Goal: Information Seeking & Learning: Learn about a topic

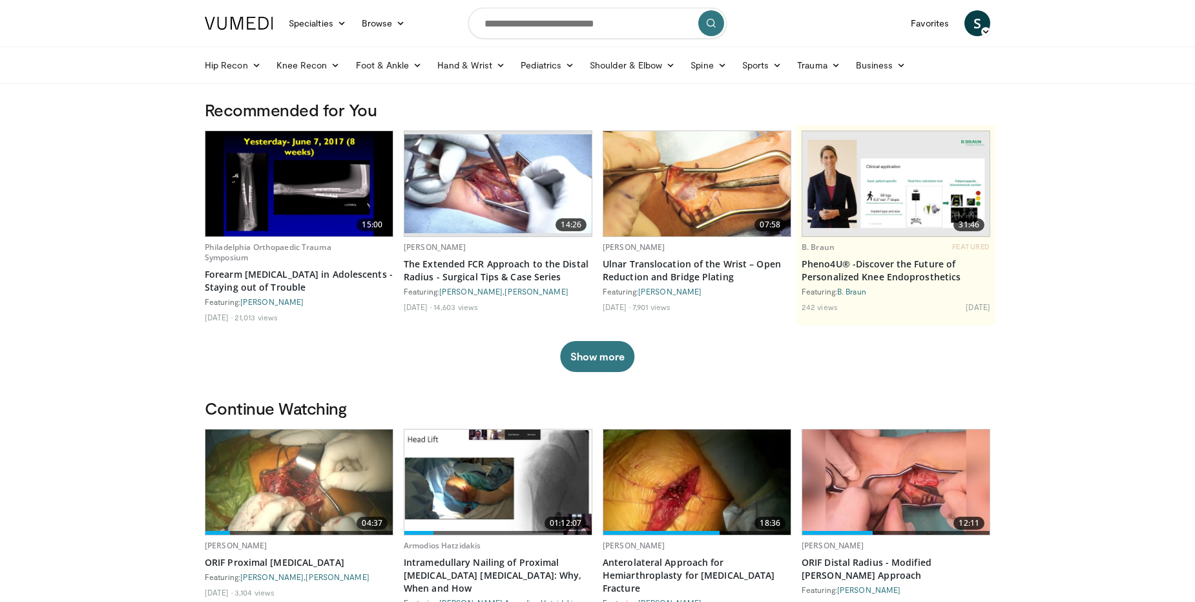
click at [652, 59] on link "Shoulder & Elbow" at bounding box center [632, 65] width 101 height 26
click at [580, 112] on link "Shoulder" at bounding box center [606, 116] width 154 height 21
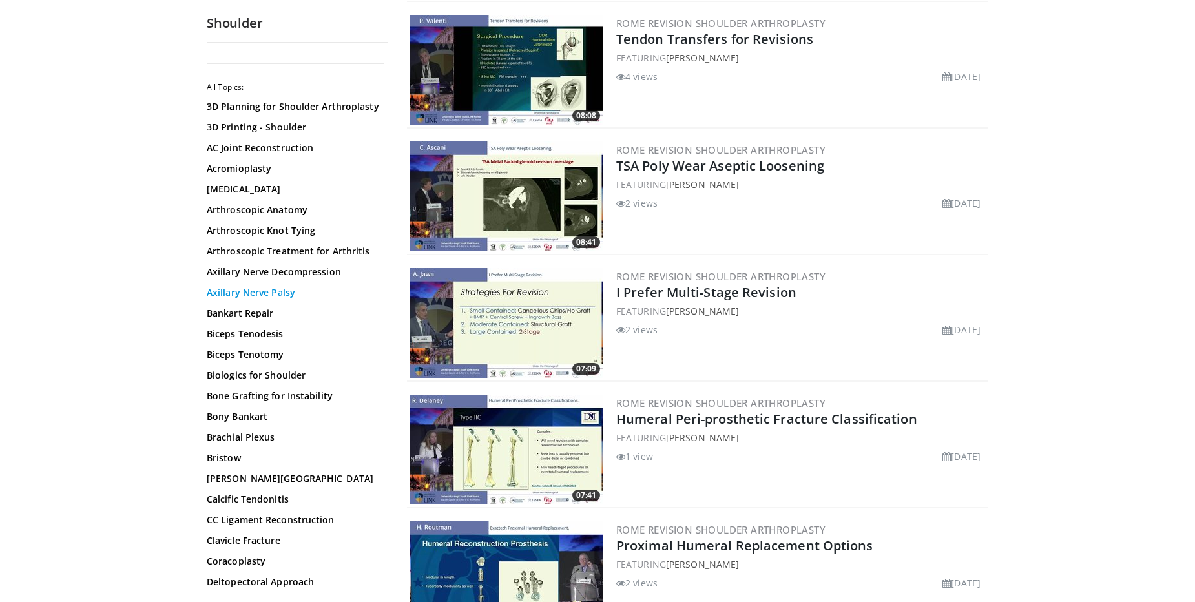
scroll to position [395, 0]
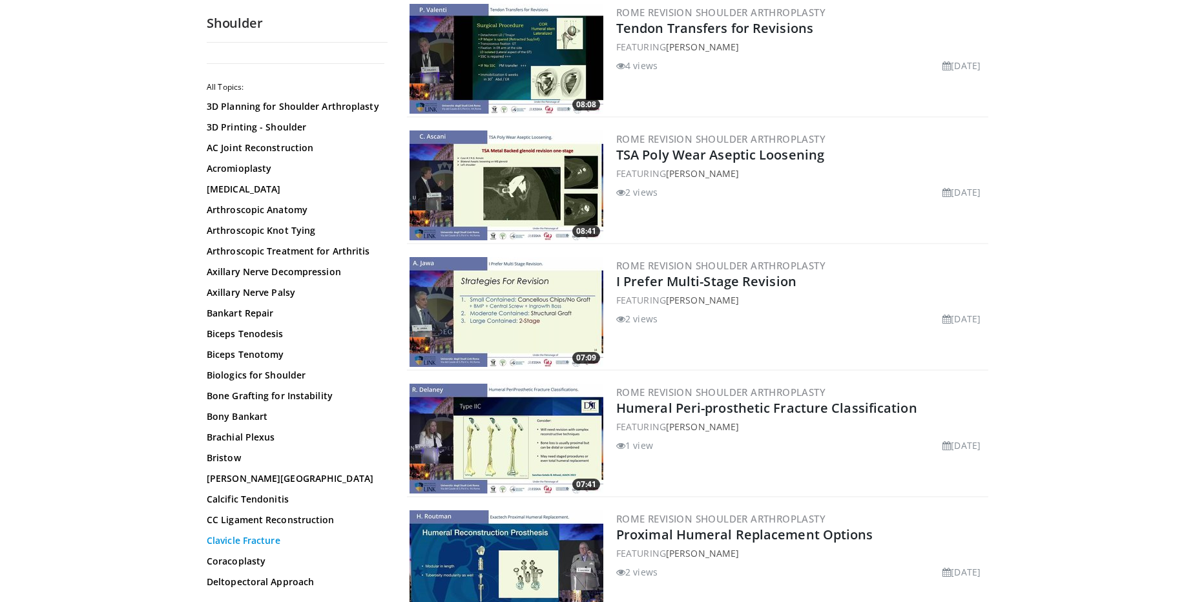
click at [243, 547] on link "Clavicle Fracture" at bounding box center [294, 540] width 174 height 13
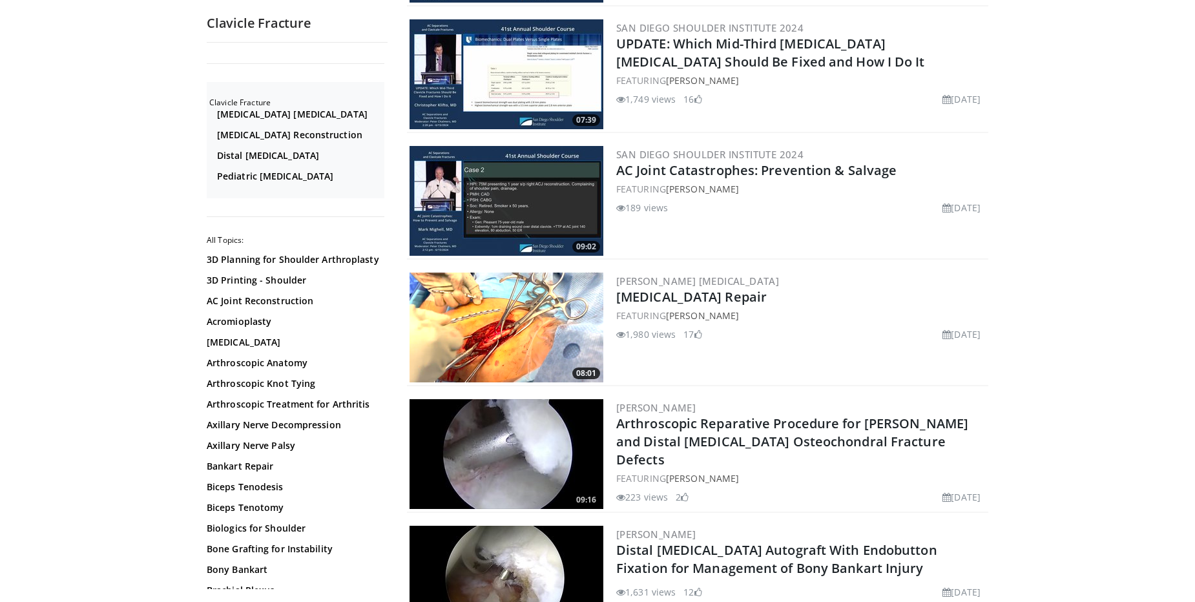
scroll to position [2173, 0]
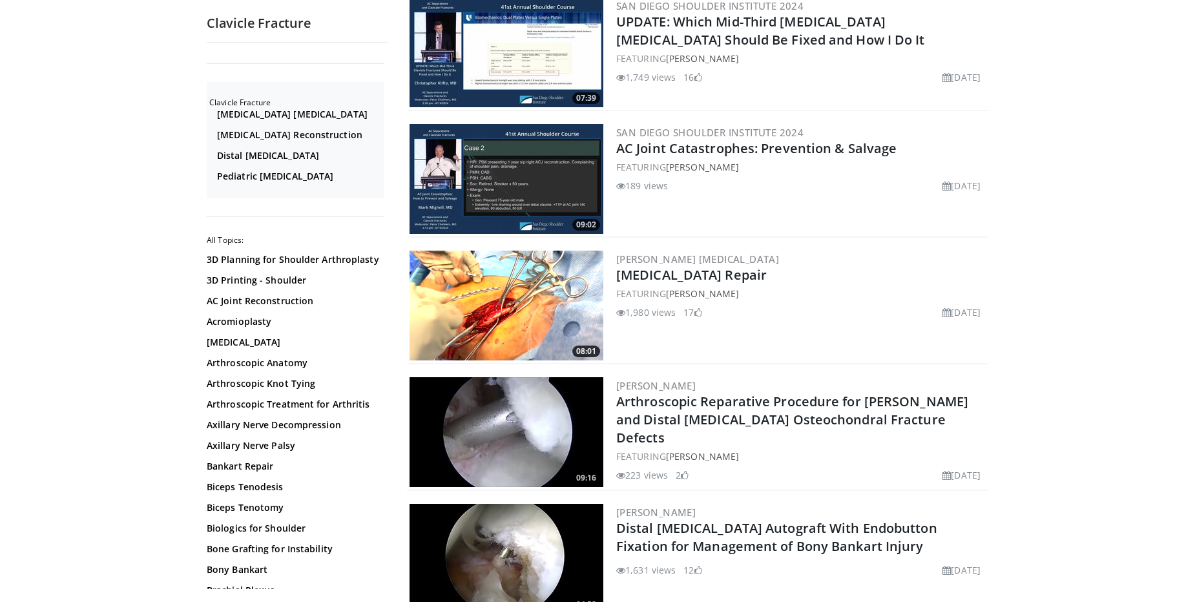
click at [572, 302] on img at bounding box center [506, 306] width 194 height 110
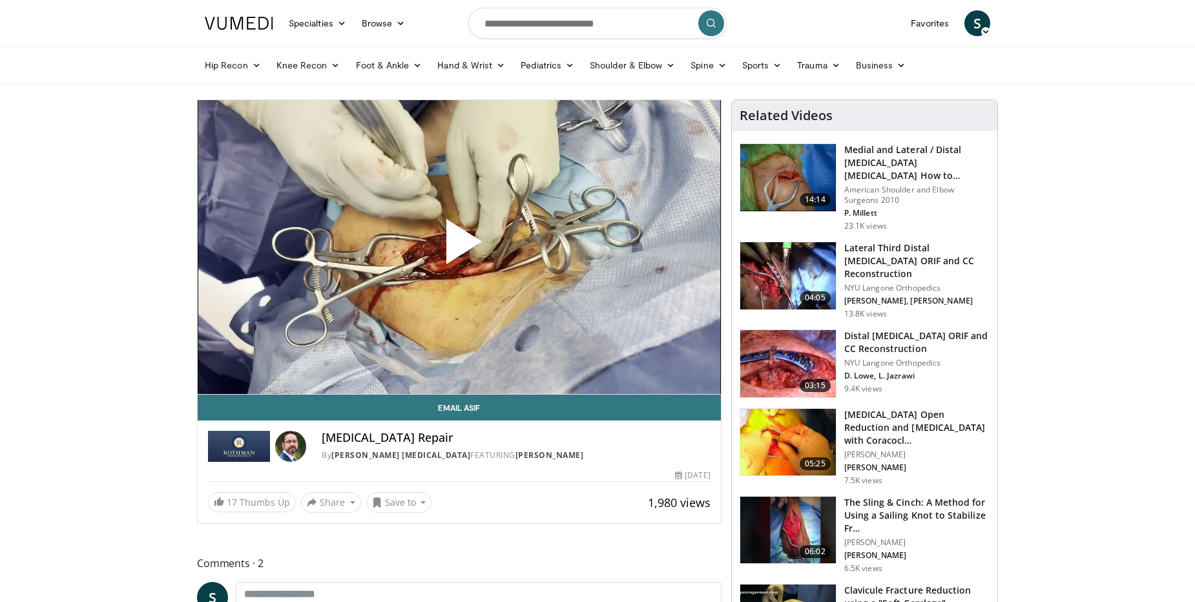
click at [459, 247] on span "Video Player" at bounding box center [459, 247] width 0 height 0
click at [890, 338] on h3 "Distal [MEDICAL_DATA] ORIF and CC Reconstruction" at bounding box center [916, 342] width 145 height 26
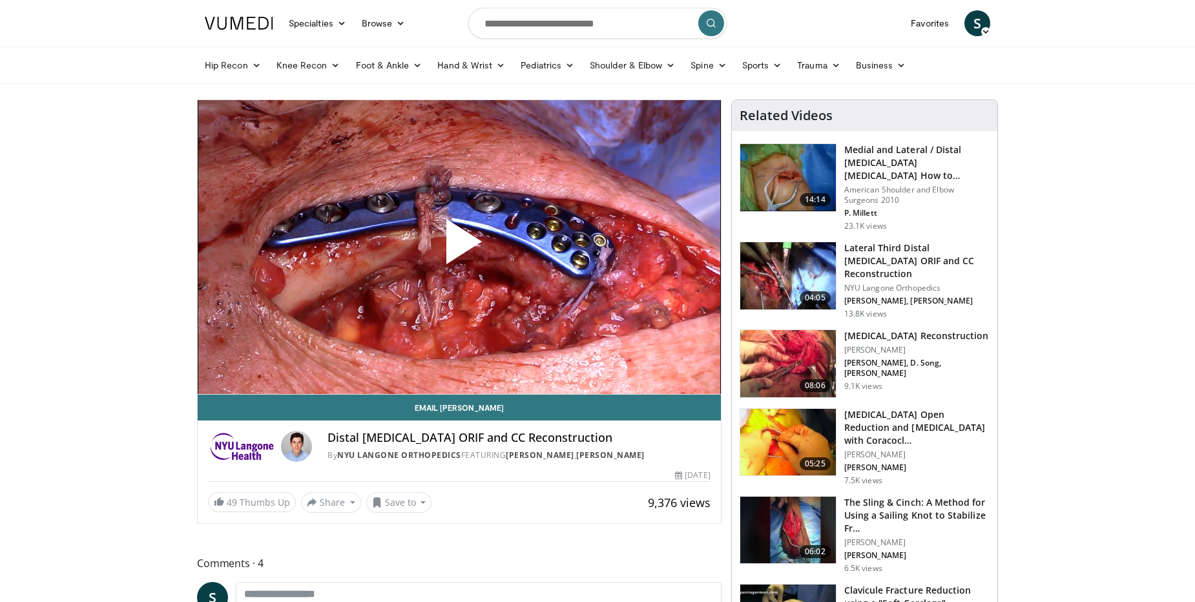
click at [459, 247] on span "Video Player" at bounding box center [459, 247] width 0 height 0
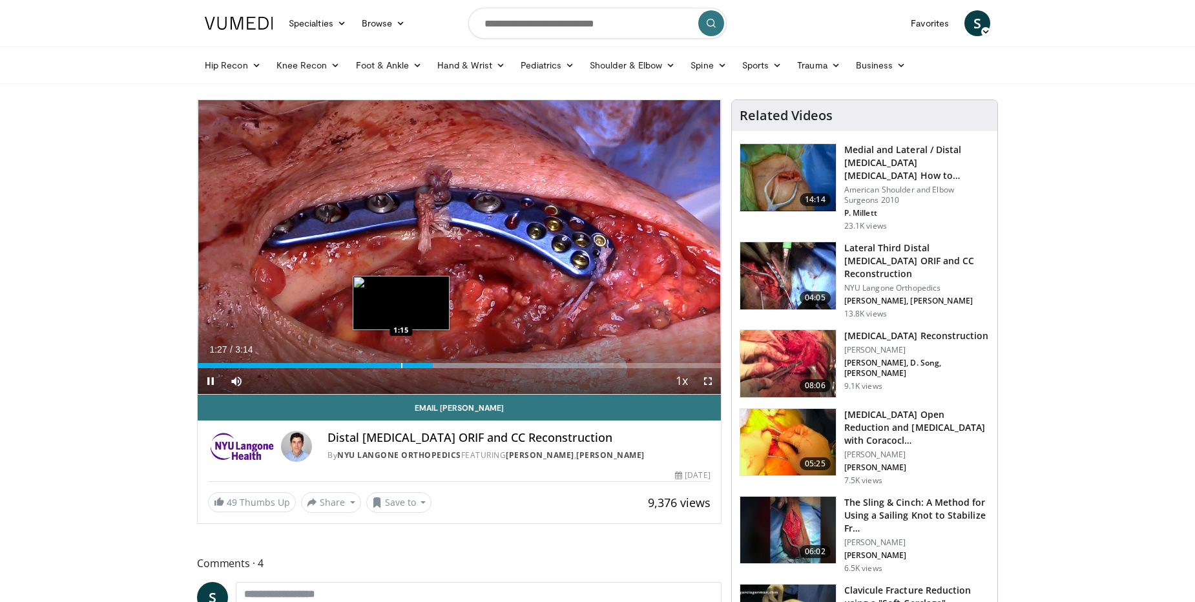
click at [402, 362] on div "Loaded : 76.52% 1:27 1:15" at bounding box center [459, 362] width 523 height 12
click at [387, 365] on div "Progress Bar" at bounding box center [387, 365] width 1 height 5
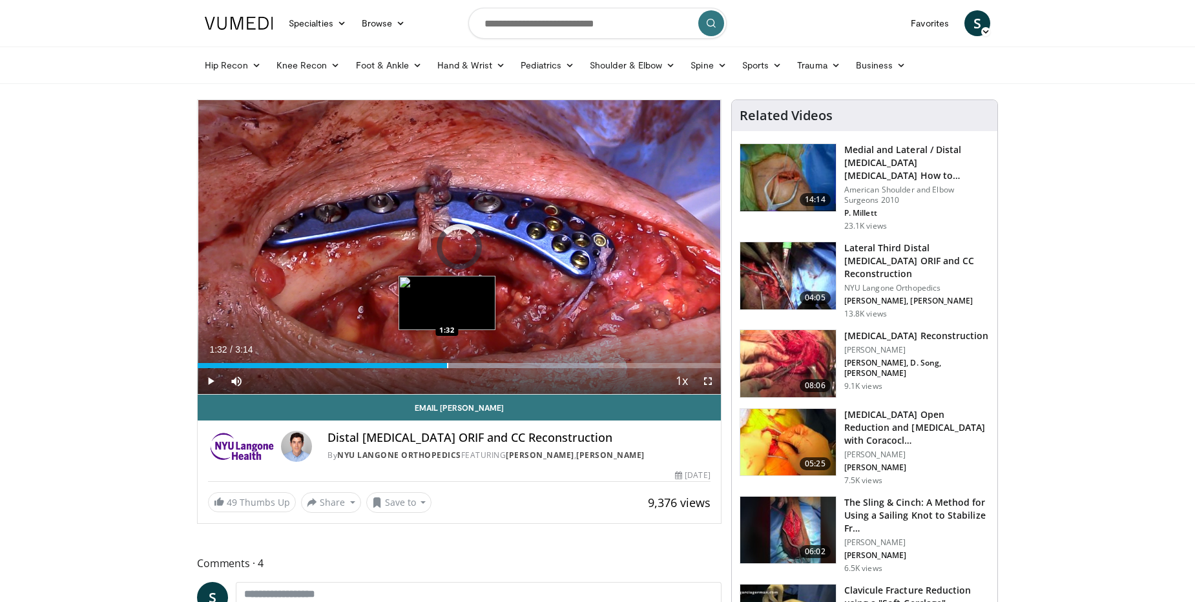
click at [447, 364] on div "Progress Bar" at bounding box center [447, 365] width 1 height 5
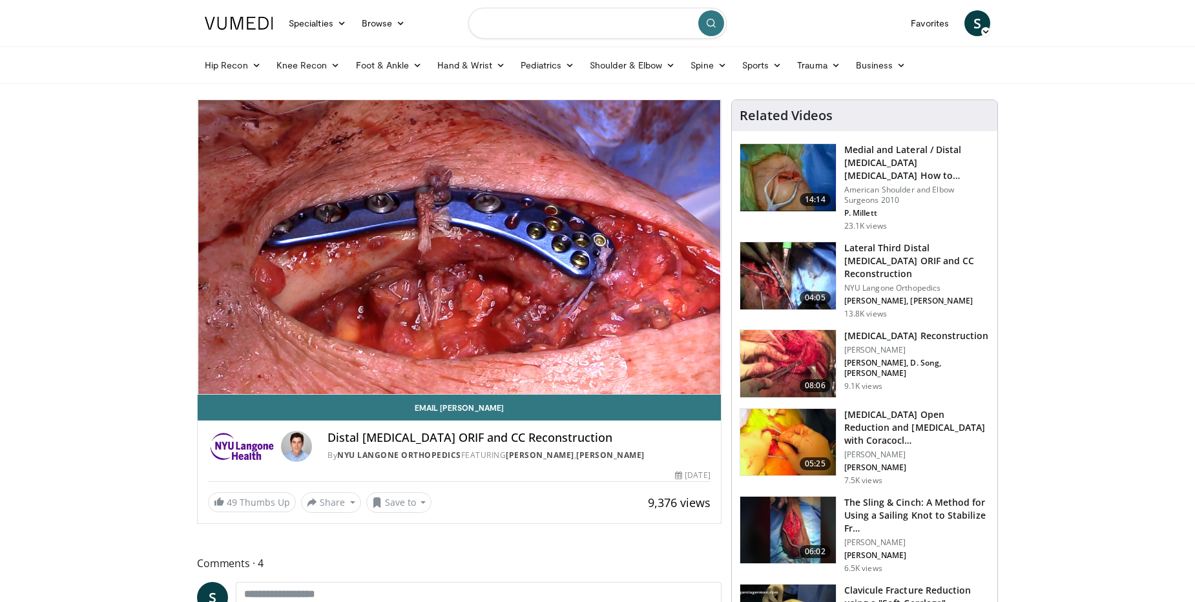
click at [534, 29] on input "Search topics, interventions" at bounding box center [597, 23] width 258 height 31
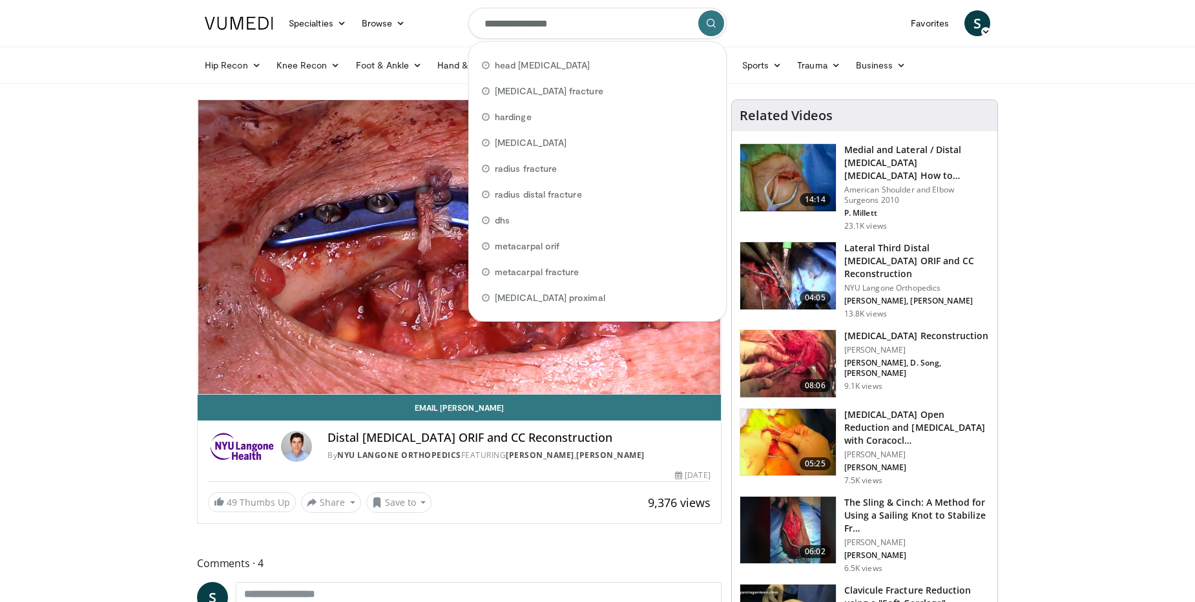
type input "**********"
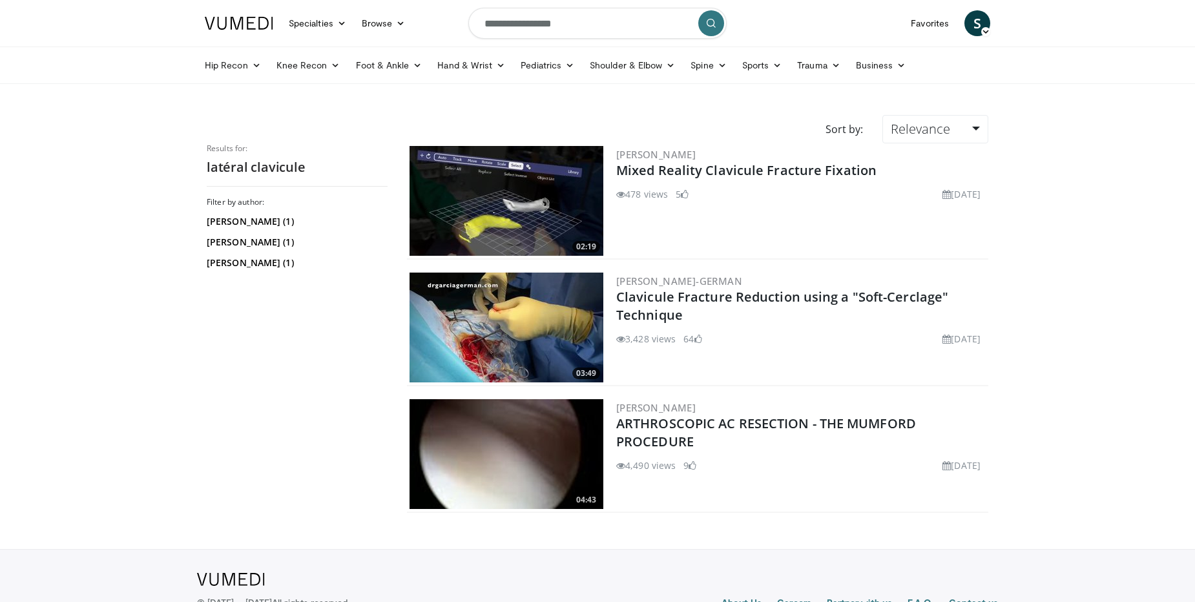
click at [506, 22] on input "**********" at bounding box center [597, 23] width 258 height 31
type input "**********"
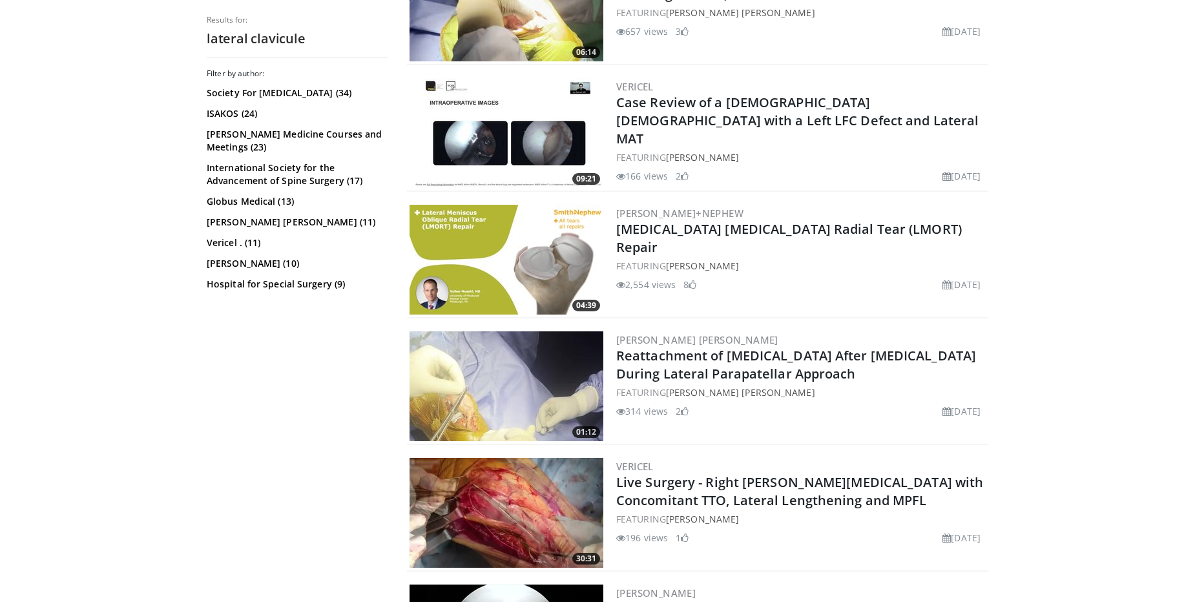
scroll to position [856, 0]
